Goal: Task Accomplishment & Management: Manage account settings

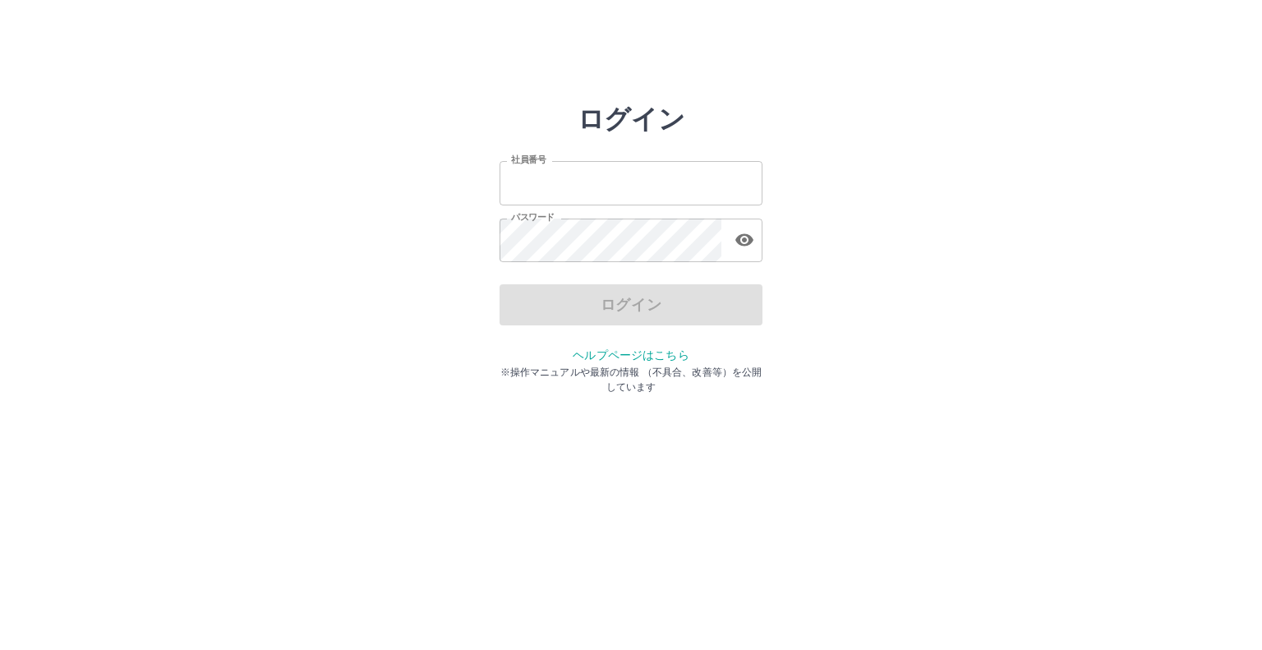
type input "*******"
click at [620, 293] on div "ログイン" at bounding box center [630, 304] width 263 height 41
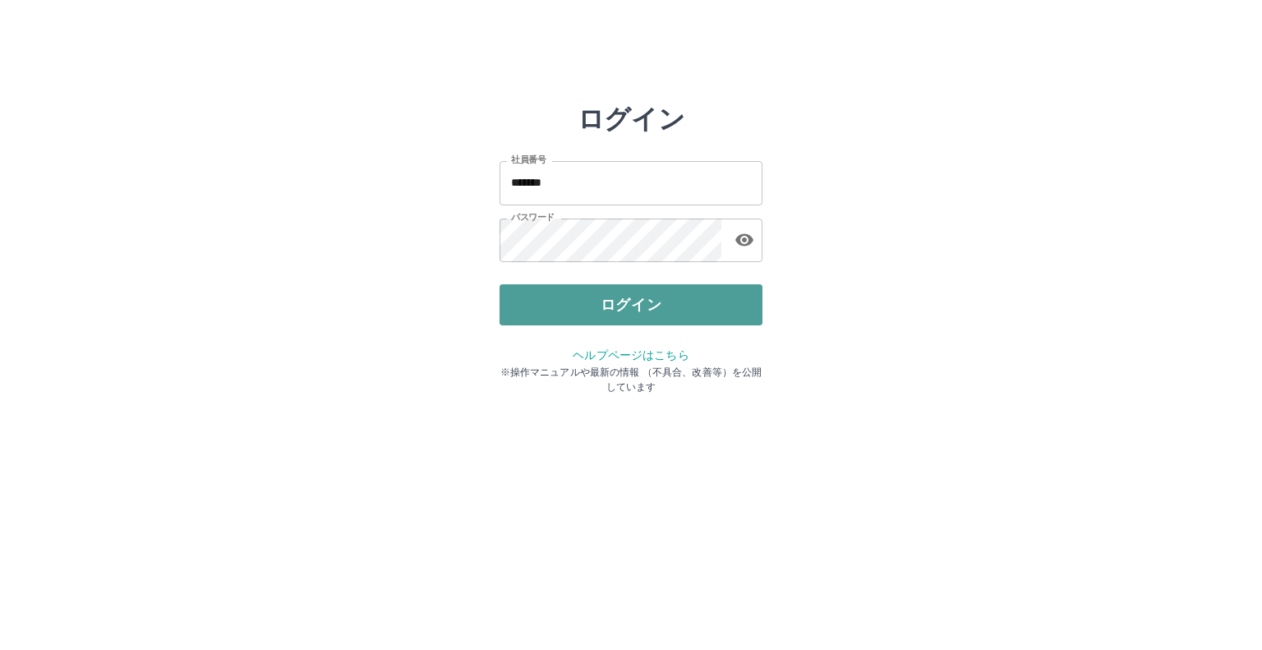
click at [565, 320] on button "ログイン" at bounding box center [630, 304] width 263 height 41
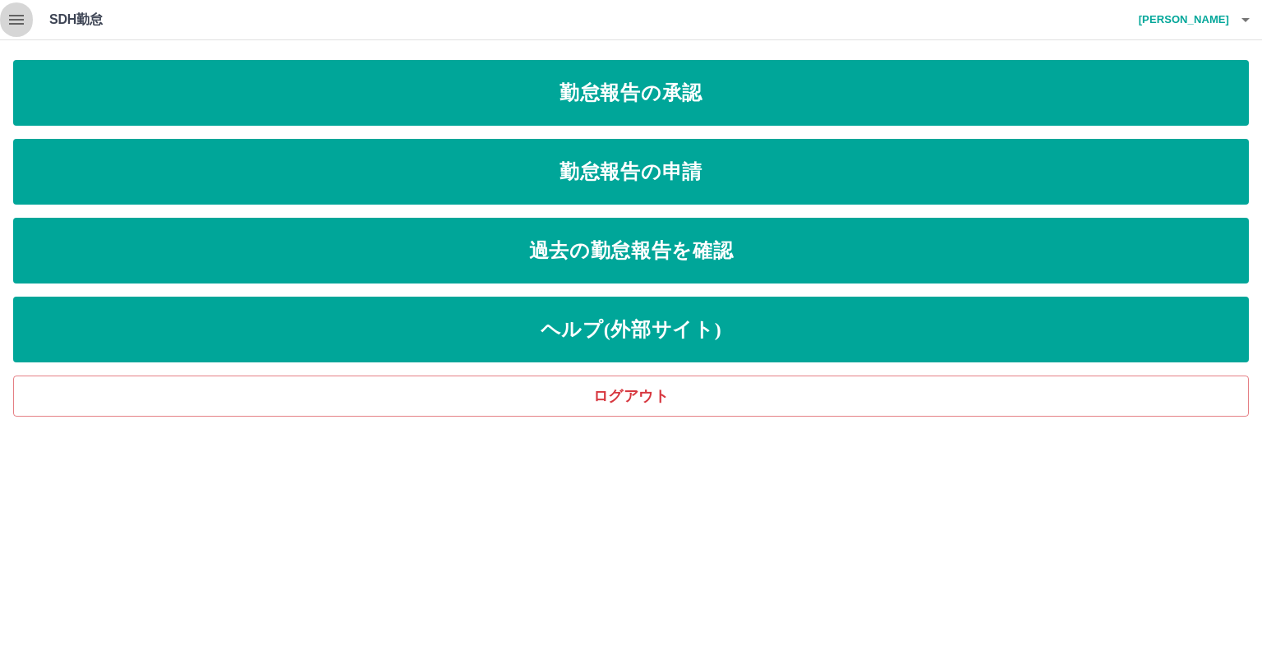
click at [23, 11] on icon "button" at bounding box center [17, 20] width 20 height 20
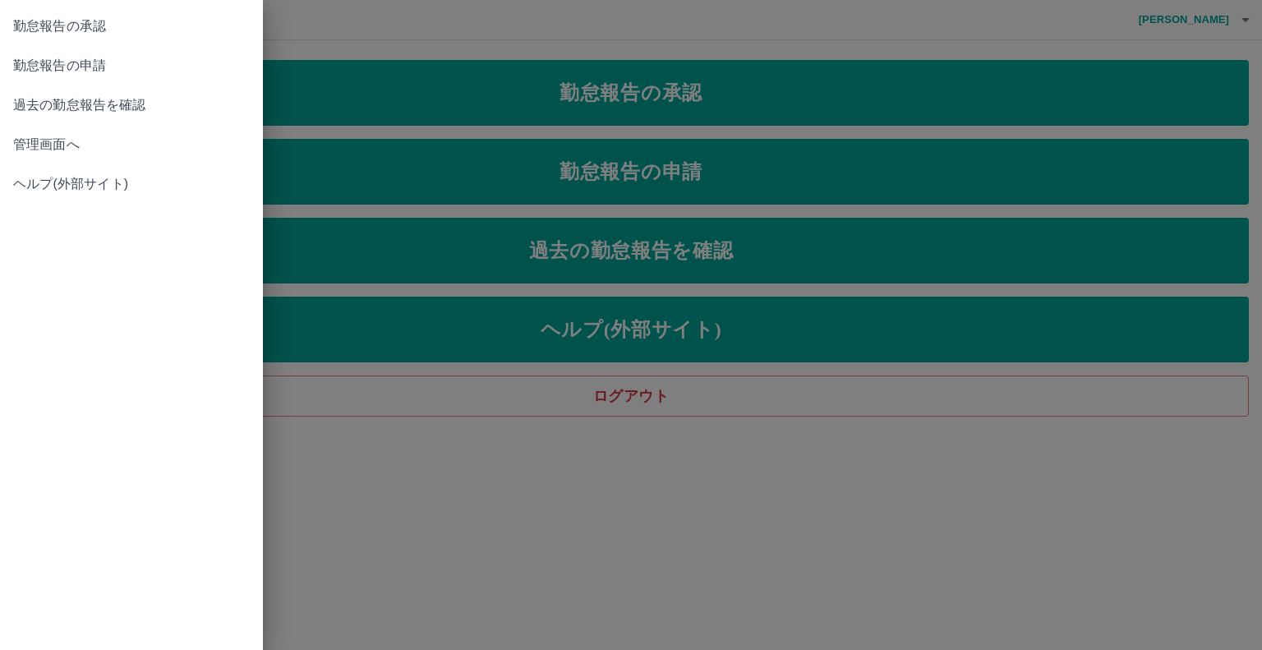
click at [36, 140] on span "管理画面へ" at bounding box center [131, 145] width 237 height 20
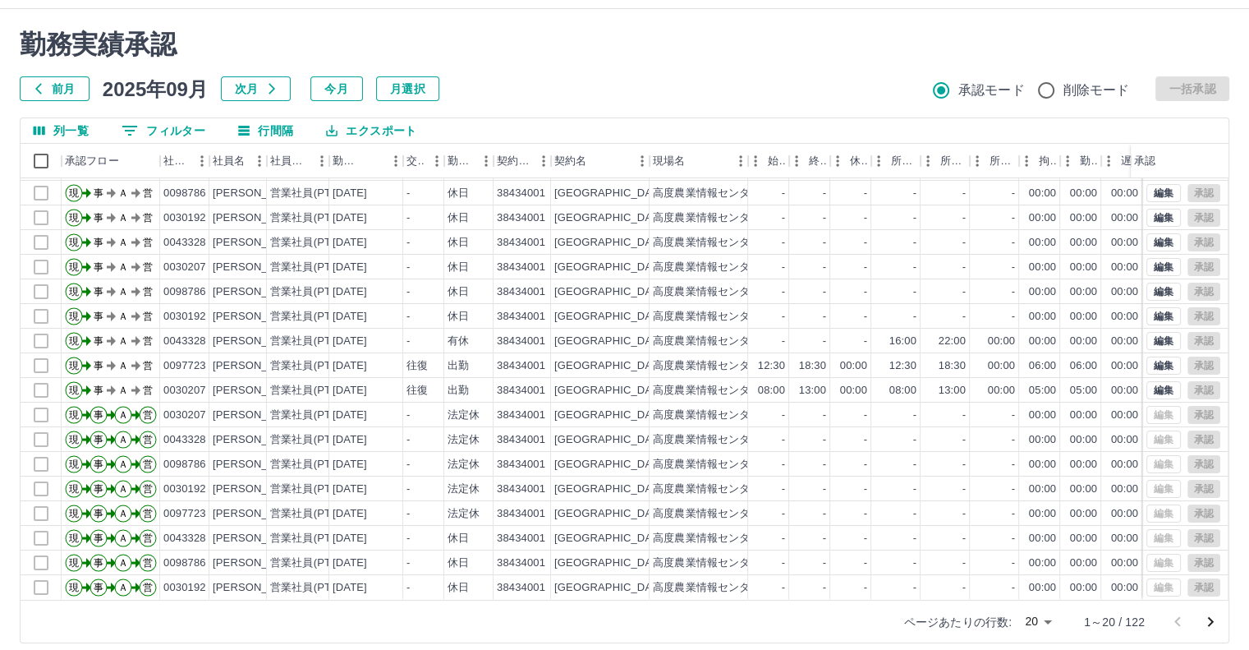
scroll to position [44, 0]
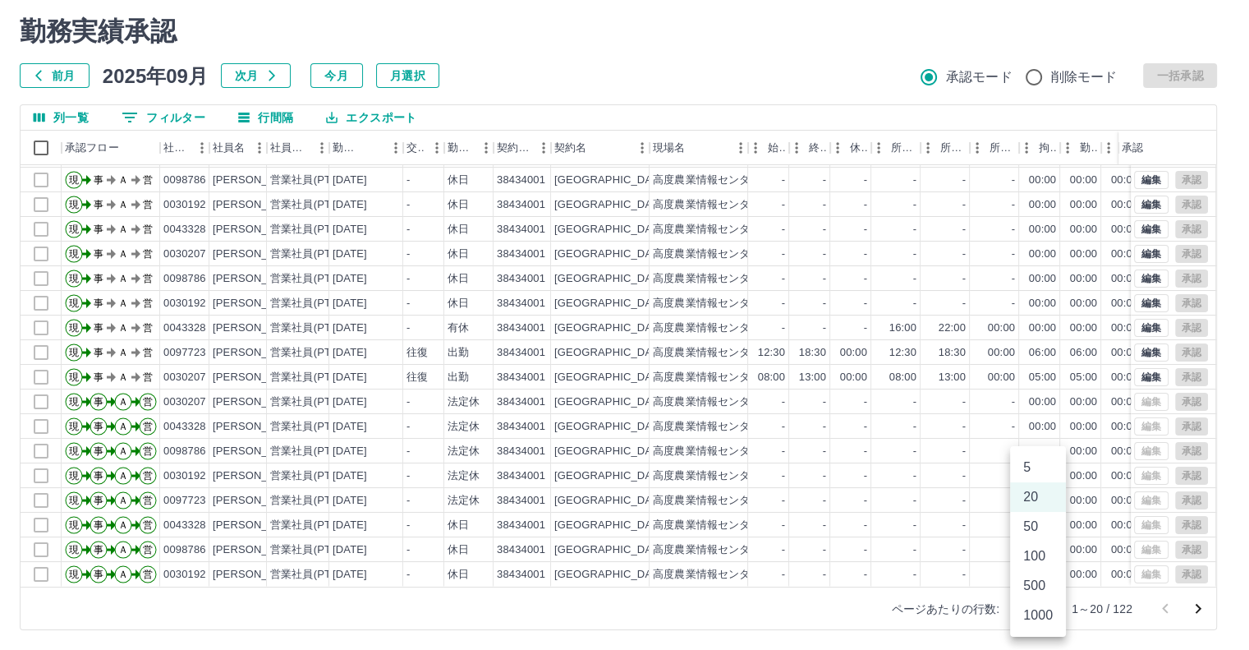
click at [1050, 607] on body "SDH勤怠 [PERSON_NAME] 勤務実績承認 前月 [DATE] 次月 今月 月選択 承認モード 削除モード 一括承認 列一覧 0 フィルター 行間隔…" at bounding box center [624, 303] width 1249 height 694
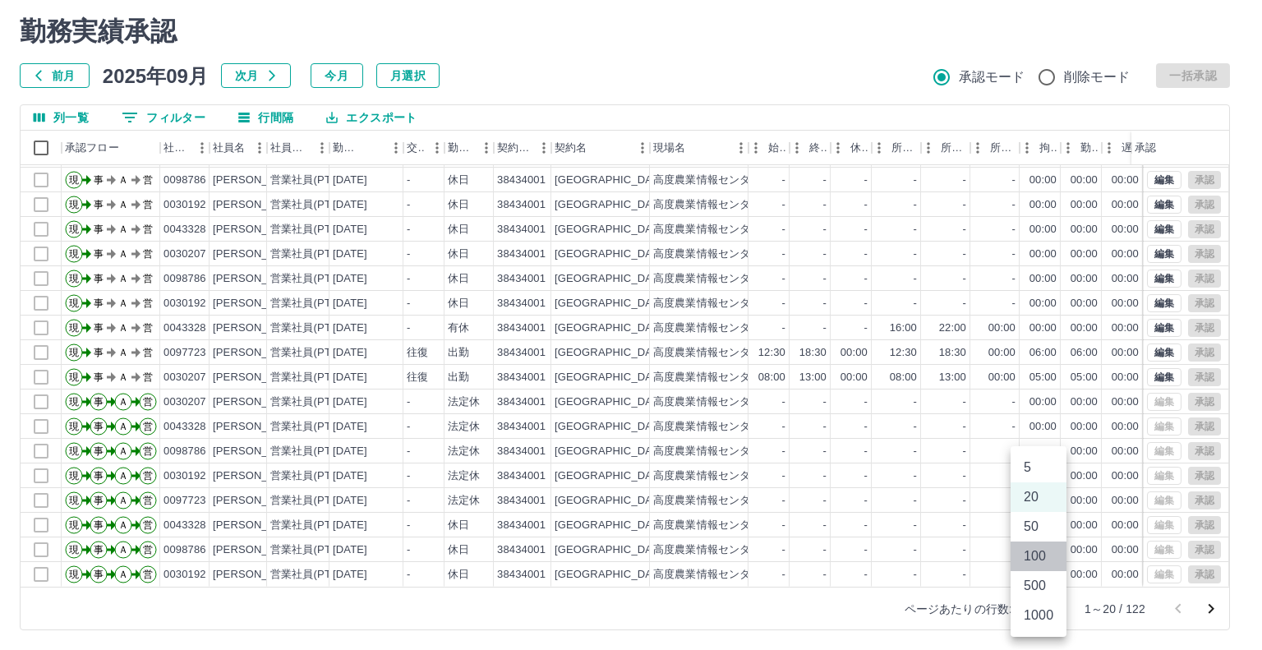
click at [1042, 566] on li "100" at bounding box center [1038, 556] width 56 height 30
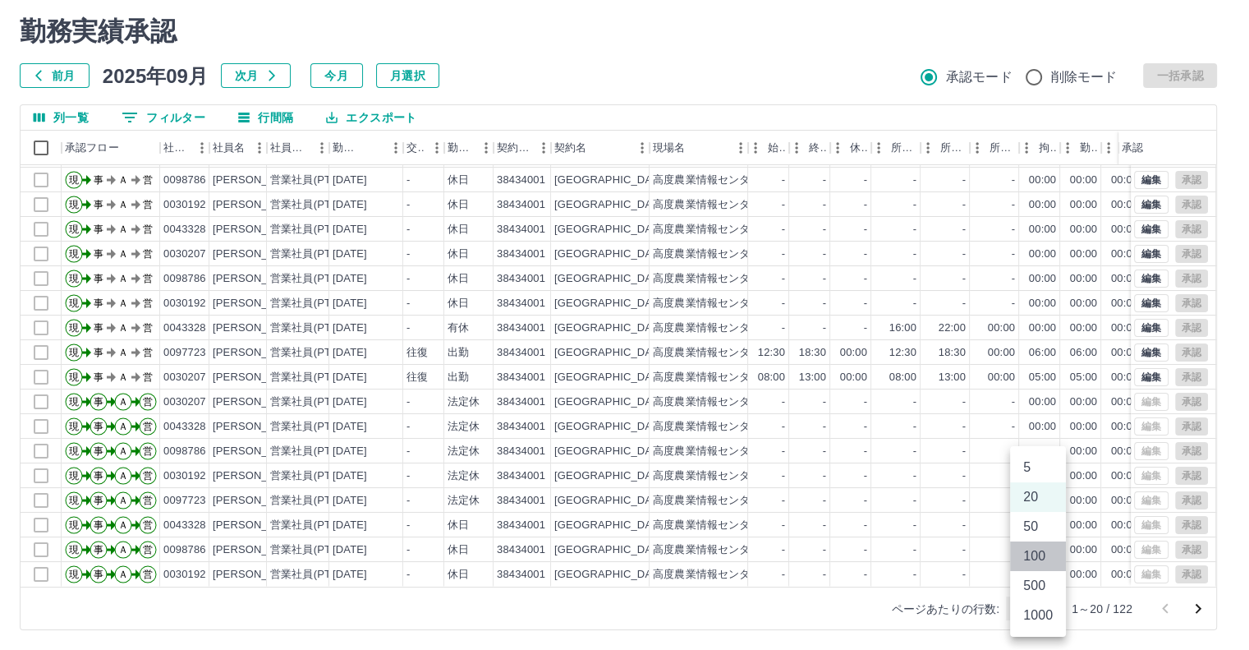
type input "***"
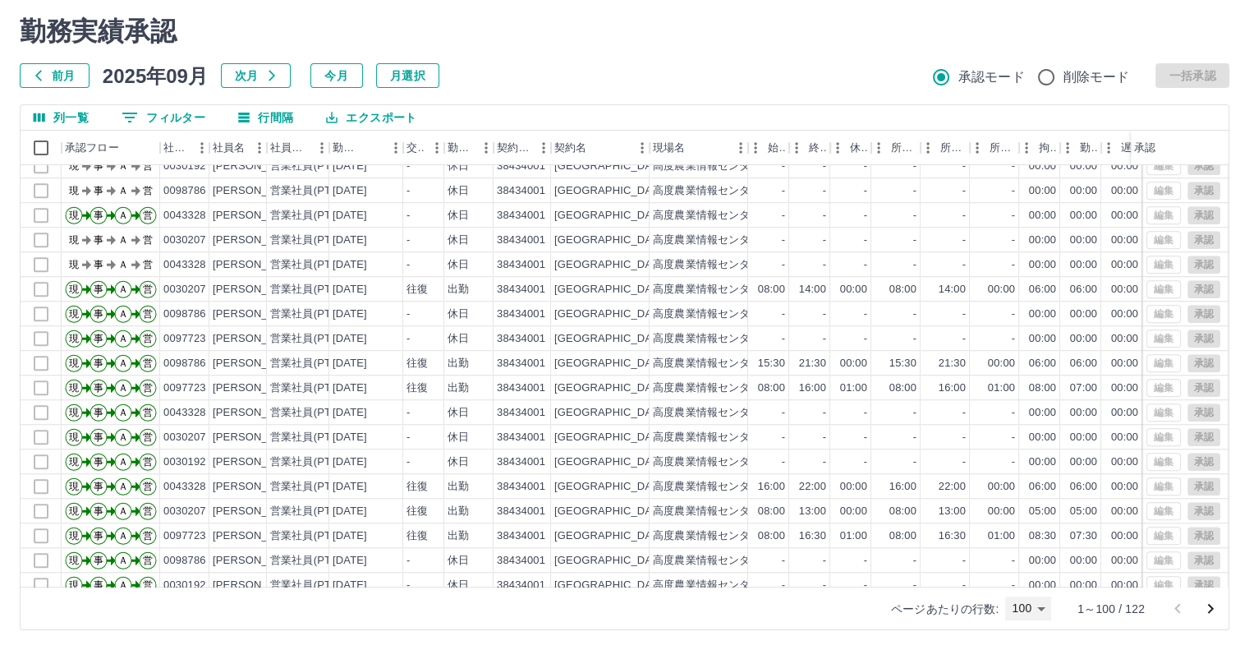
scroll to position [1314, 0]
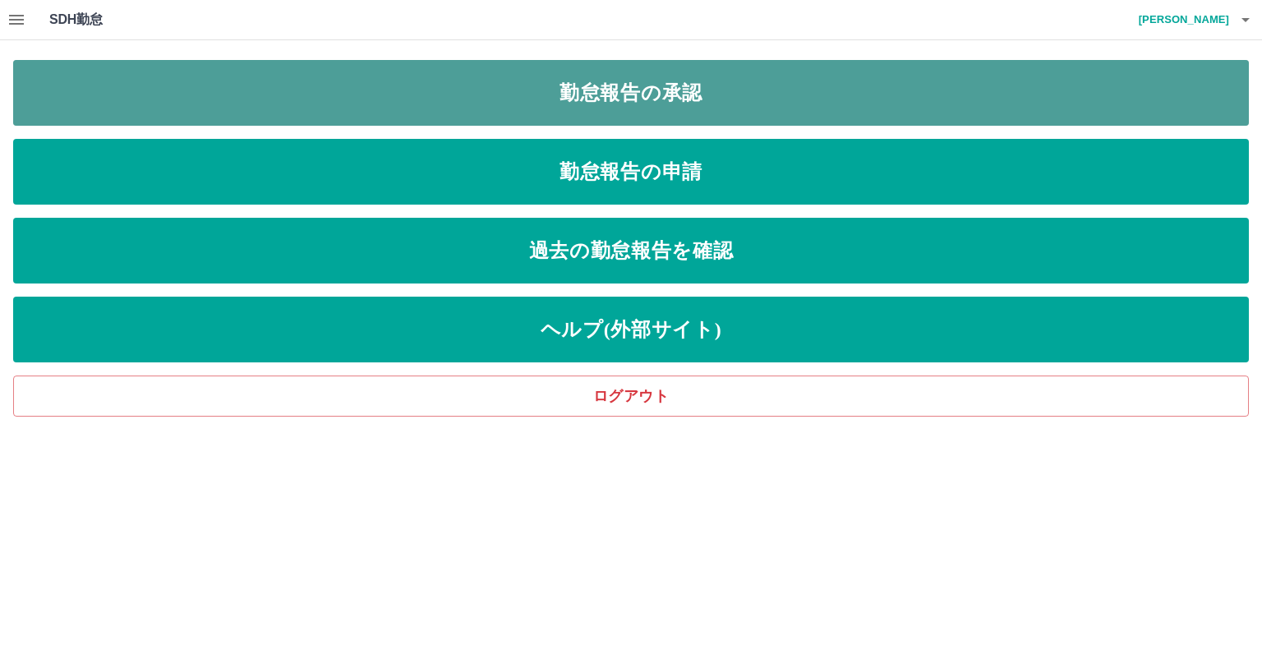
click at [653, 94] on link "勤怠報告の承認" at bounding box center [630, 93] width 1235 height 66
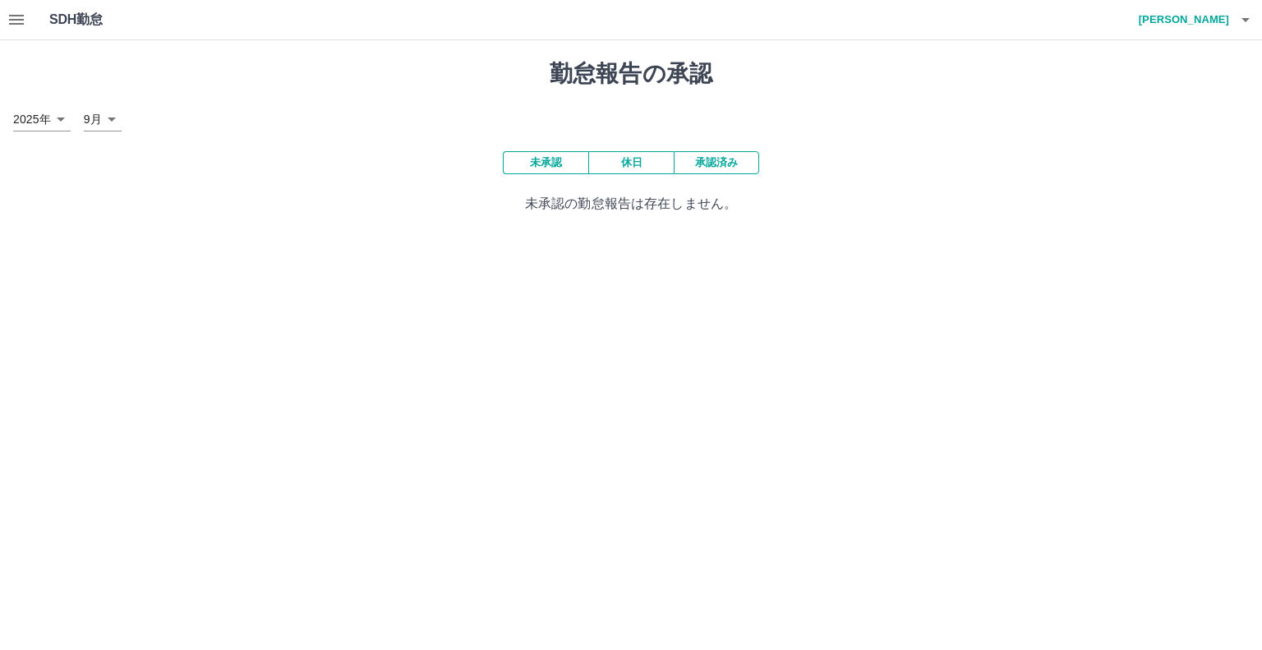
click at [551, 163] on button "未承認" at bounding box center [545, 162] width 85 height 23
drag, startPoint x: 551, startPoint y: 163, endPoint x: 618, endPoint y: 168, distance: 66.7
click at [618, 168] on div "未承認 休日 承認済み" at bounding box center [631, 162] width 256 height 23
click at [631, 162] on button "休日" at bounding box center [630, 162] width 85 height 23
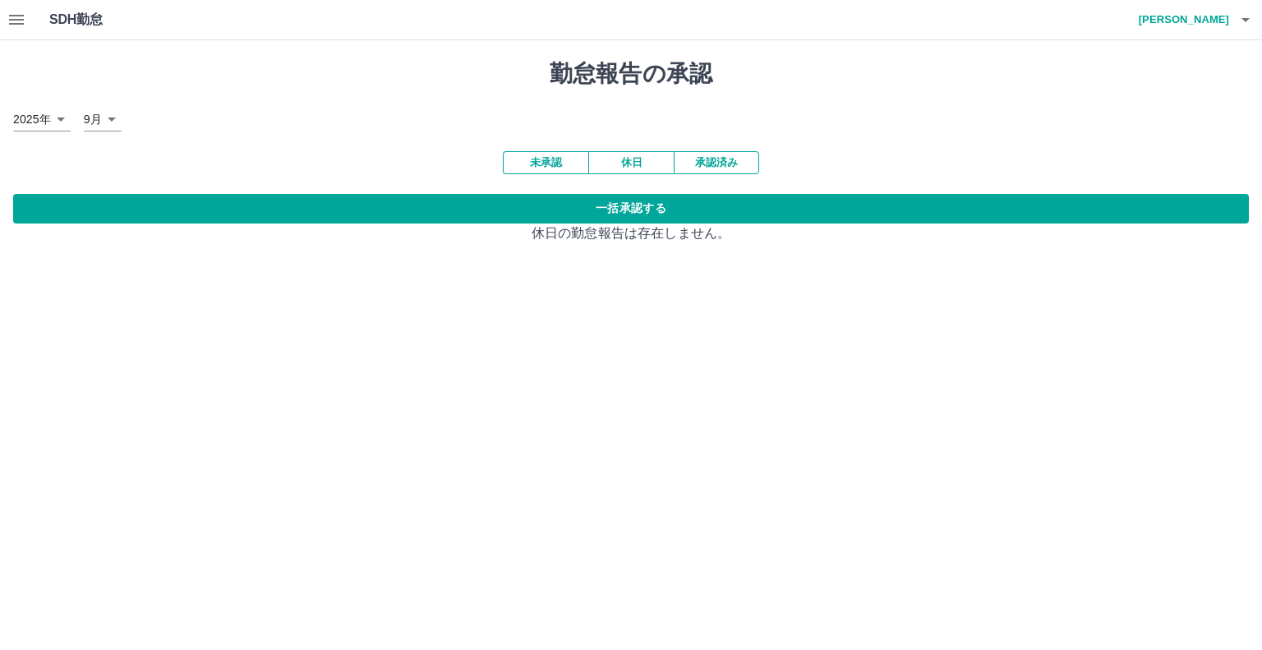
click at [527, 157] on button "未承認" at bounding box center [545, 162] width 85 height 23
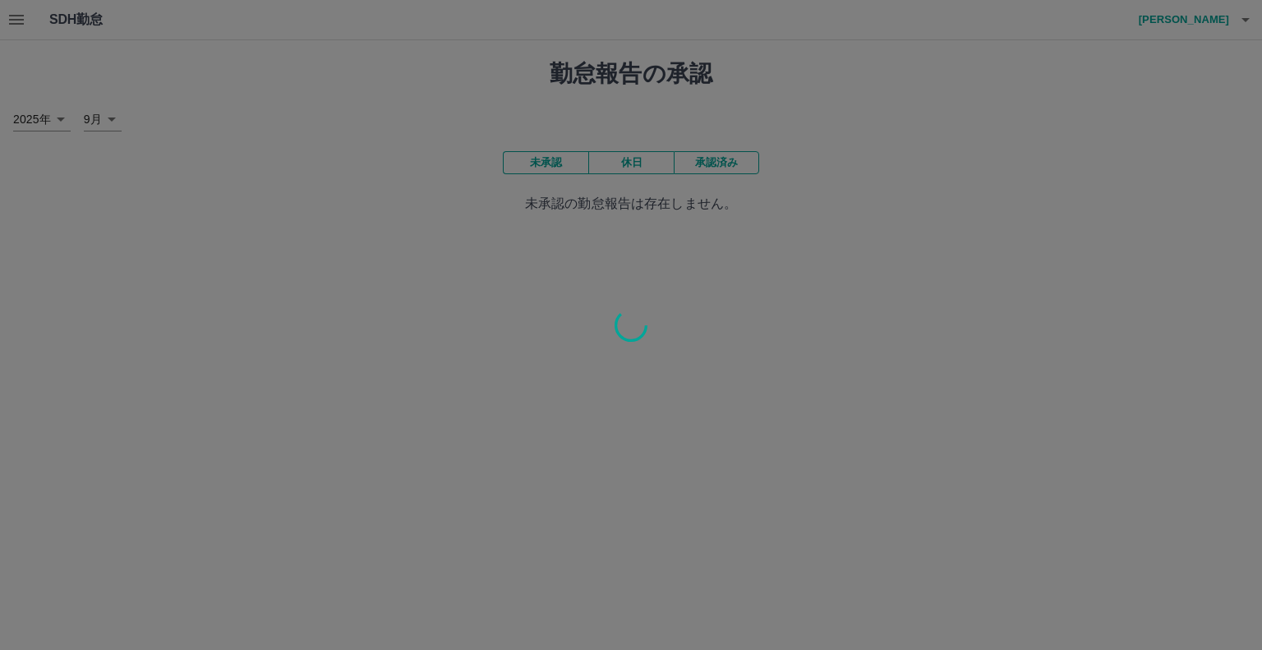
click at [719, 169] on div at bounding box center [631, 325] width 1262 height 650
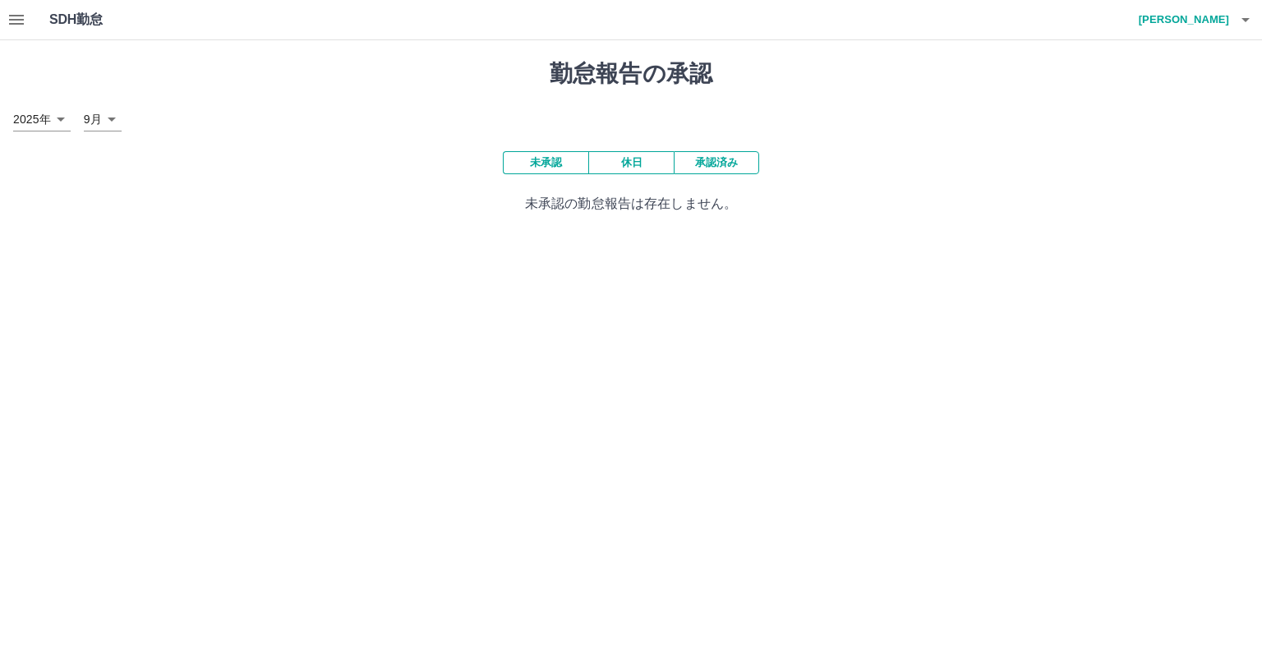
click at [717, 162] on button "承認済み" at bounding box center [715, 162] width 85 height 23
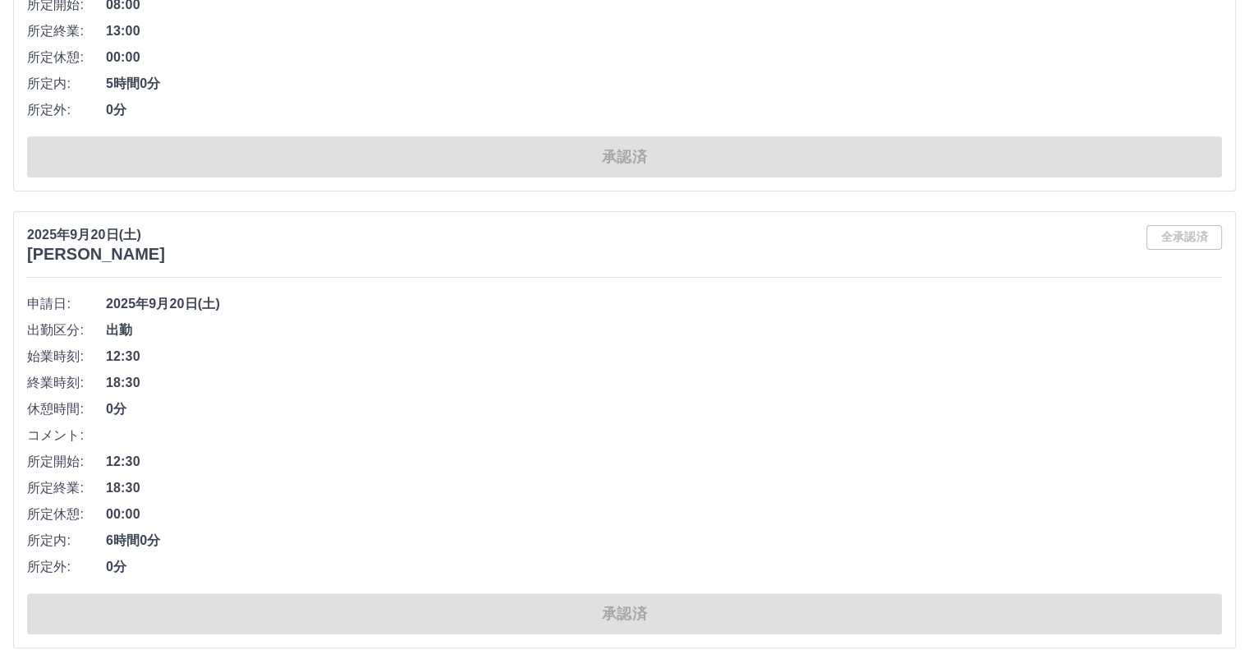
scroll to position [6680, 0]
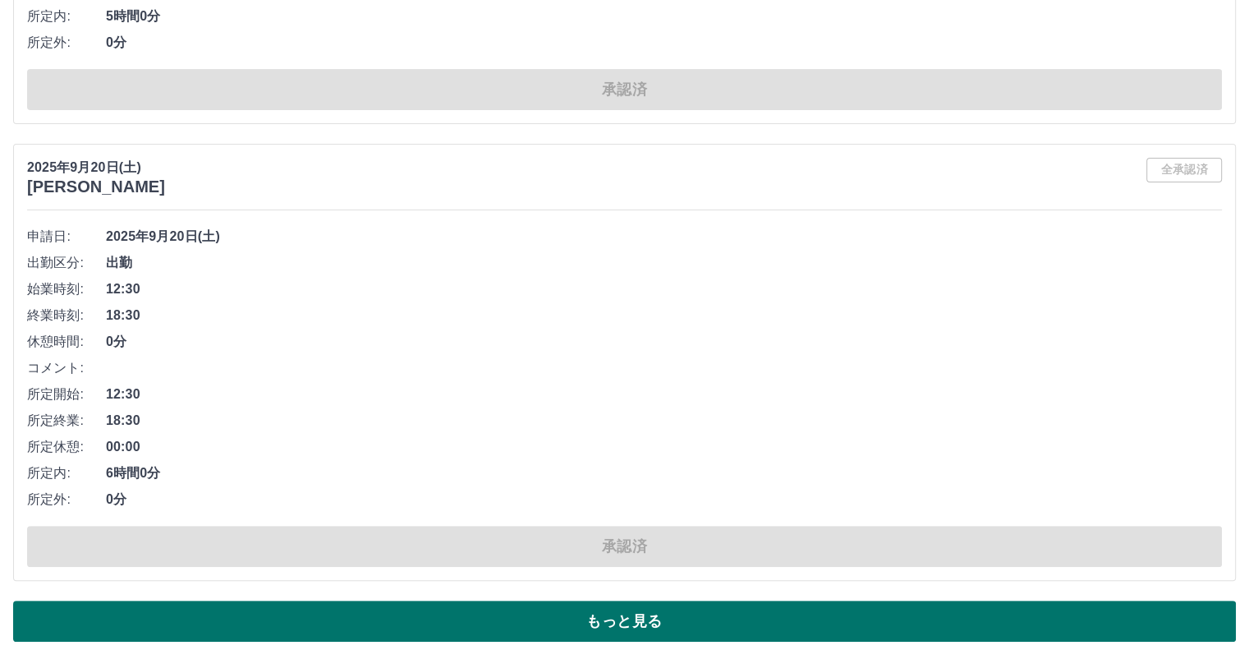
click at [636, 600] on button "もっと見る" at bounding box center [624, 620] width 1223 height 41
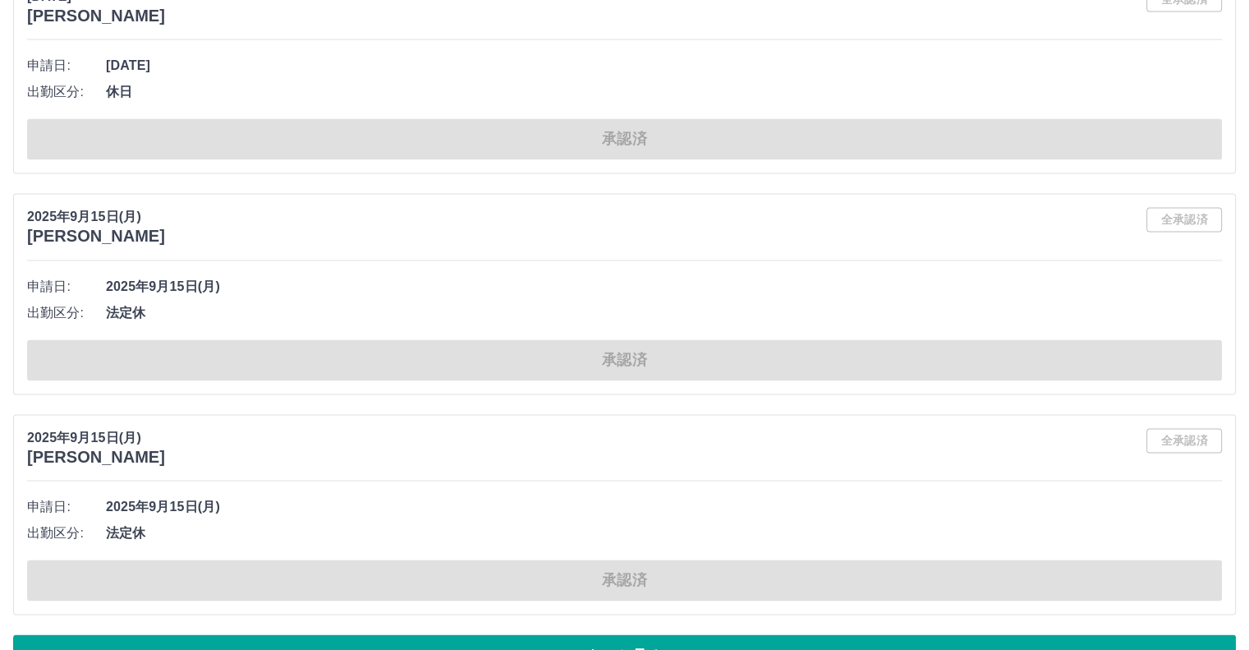
scroll to position [15016, 0]
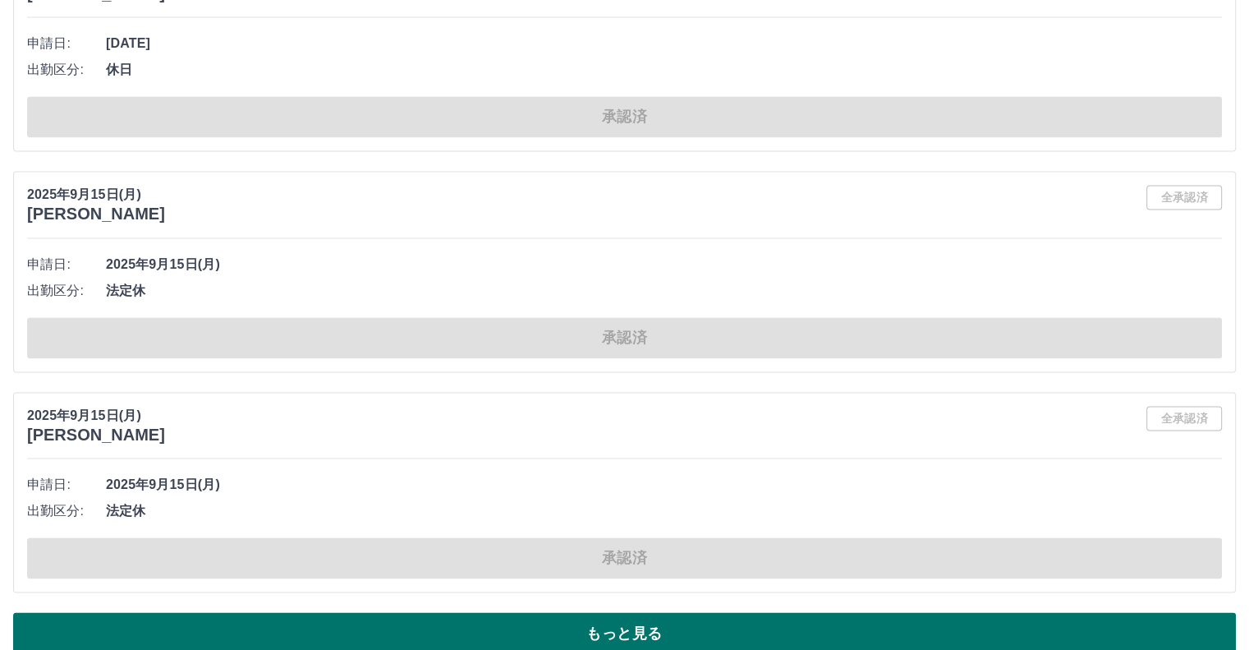
click at [532, 612] on button "もっと見る" at bounding box center [624, 632] width 1223 height 41
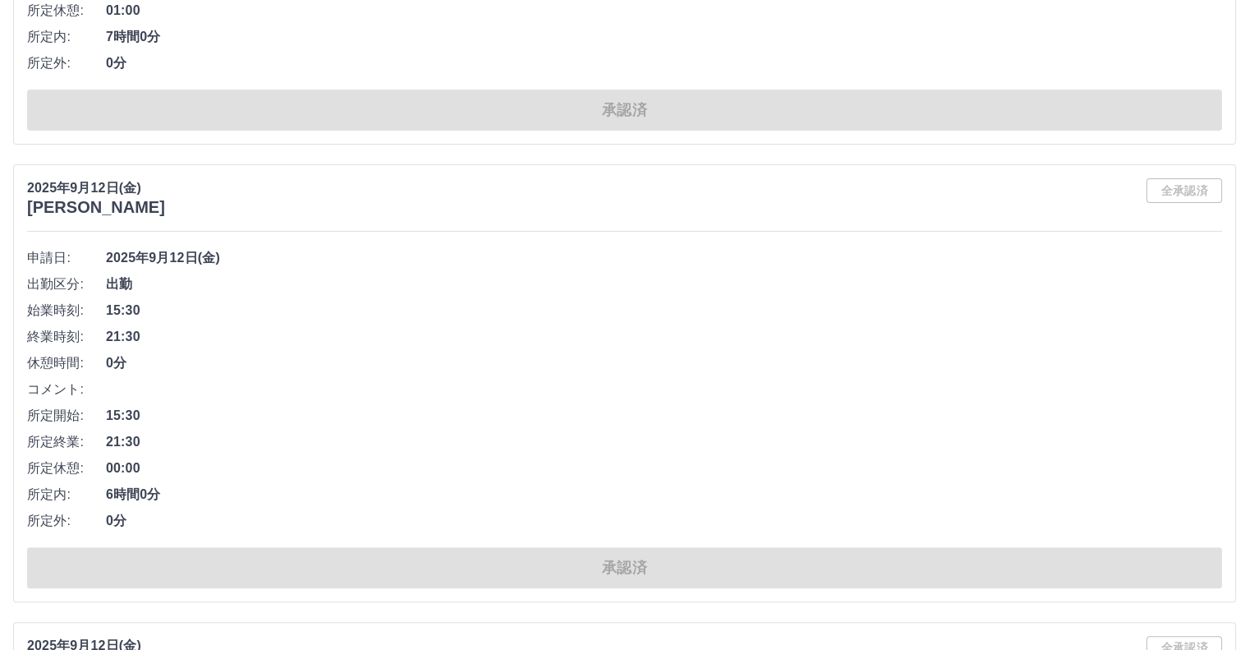
scroll to position [19041, 0]
